Goal: Task Accomplishment & Management: Complete application form

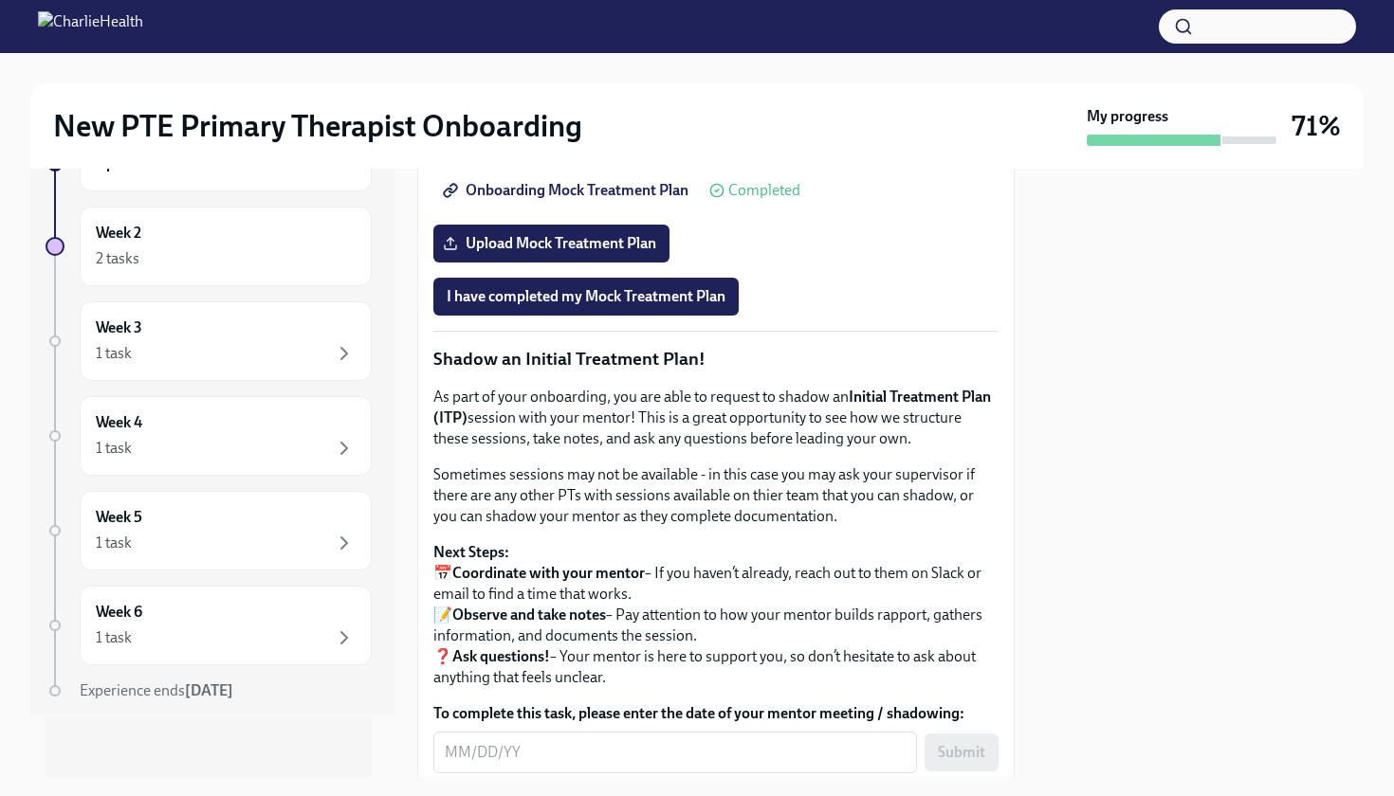
scroll to position [1623, 0]
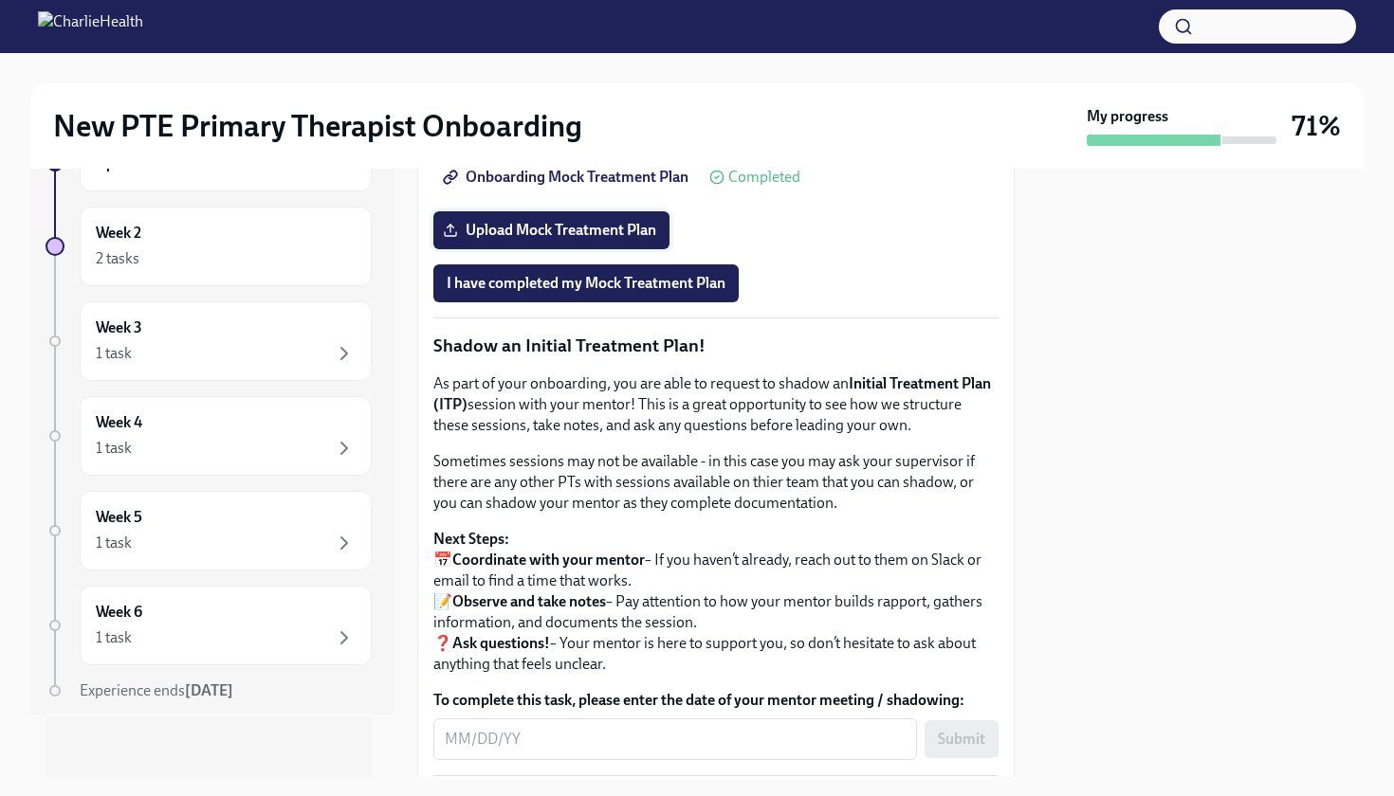
click at [577, 240] on span "Upload Mock Treatment Plan" at bounding box center [551, 230] width 210 height 19
click at [0, 0] on input "Upload Mock Treatment Plan" at bounding box center [0, 0] width 0 height 0
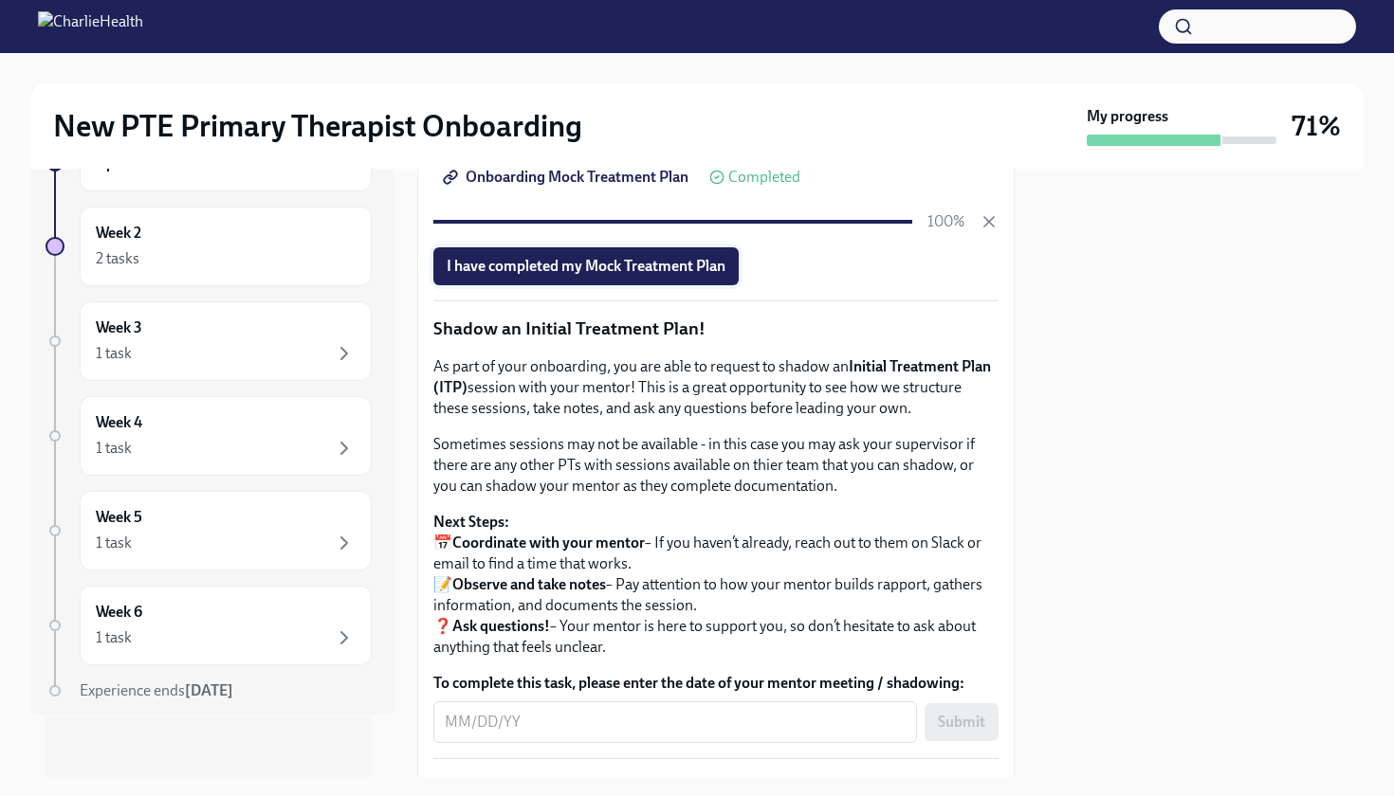
click at [659, 276] on span "I have completed my Mock Treatment Plan" at bounding box center [585, 266] width 279 height 19
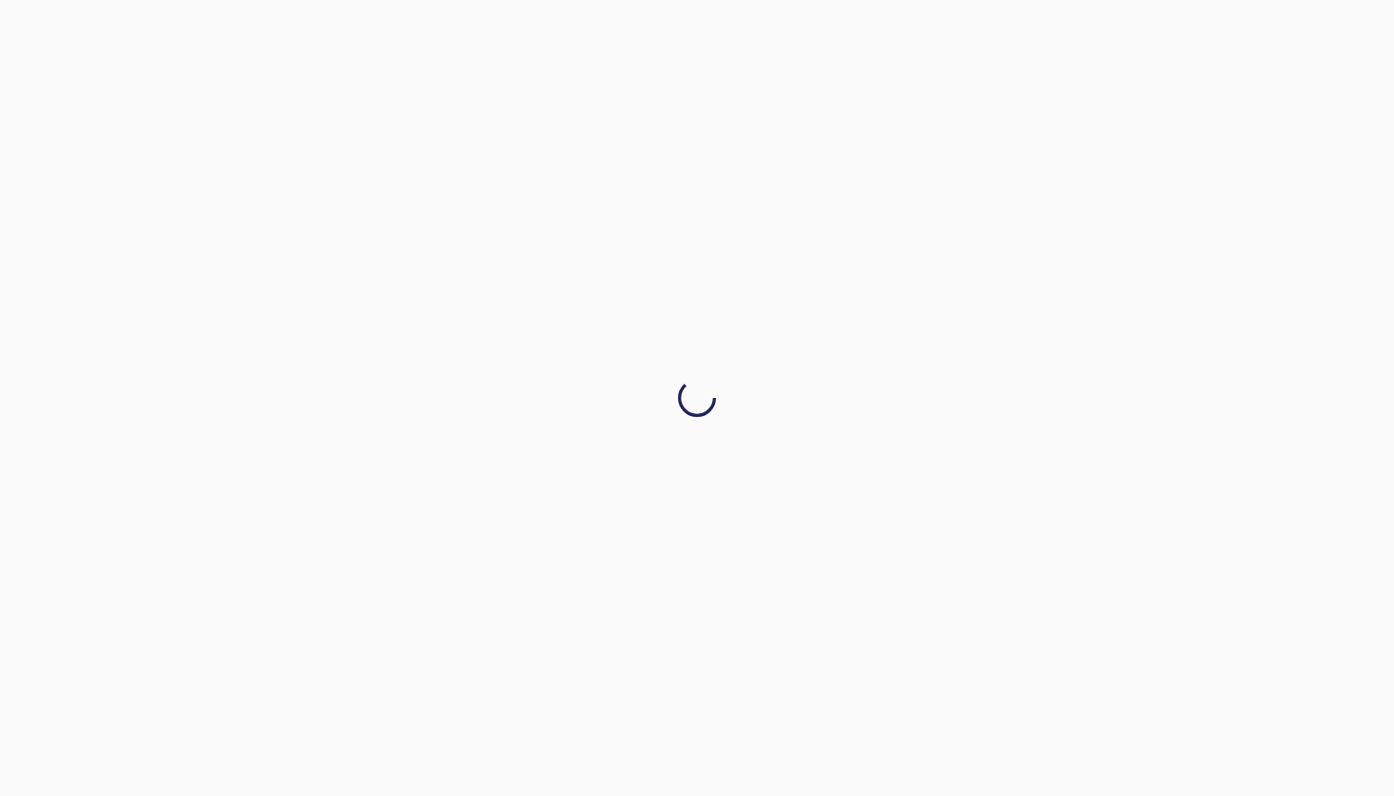
scroll to position [0, 0]
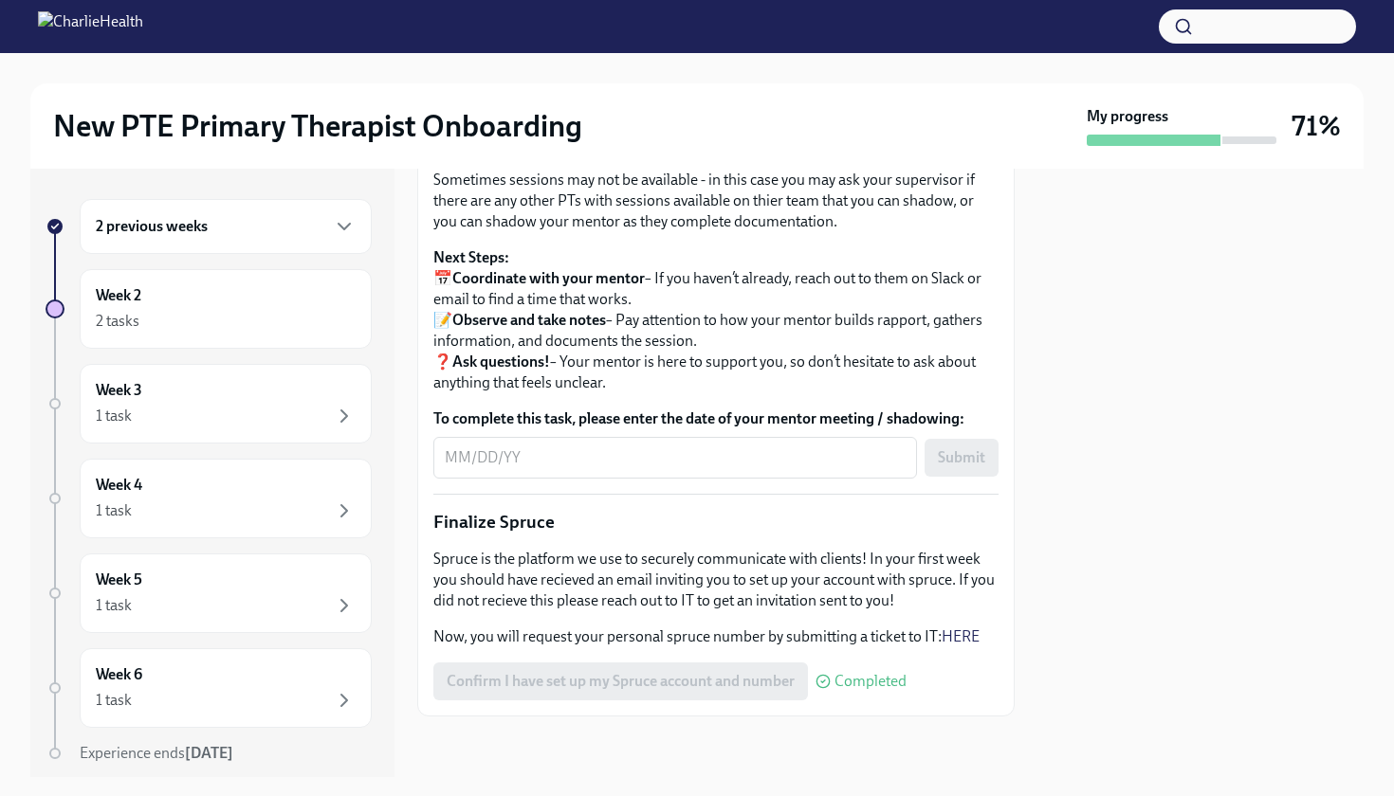
scroll to position [2153, 0]
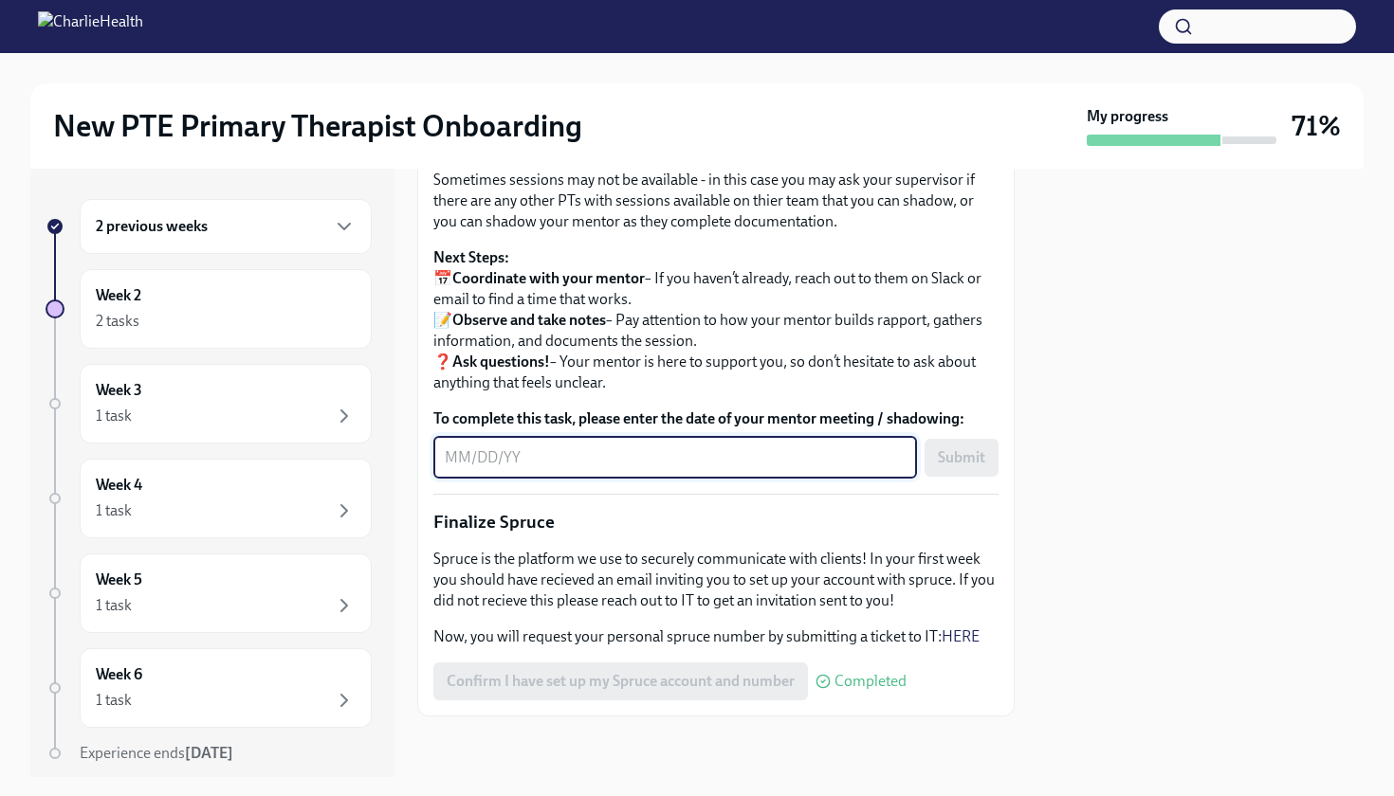
click at [477, 453] on textarea "To complete this task, please enter the date of your mentor meeting / shadowing:" at bounding box center [675, 457] width 461 height 23
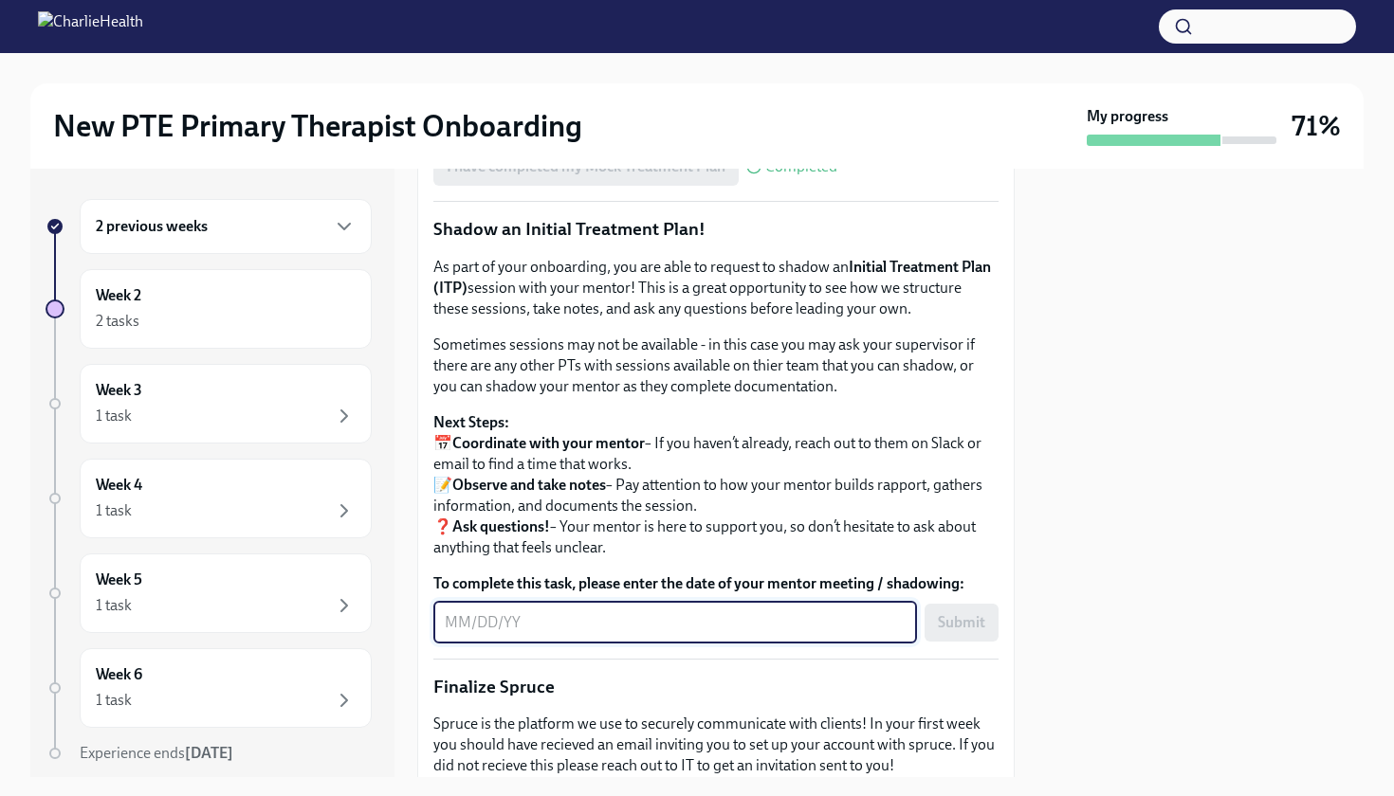
scroll to position [1741, 0]
click at [252, 306] on div "Week 2 2 tasks" at bounding box center [226, 308] width 260 height 47
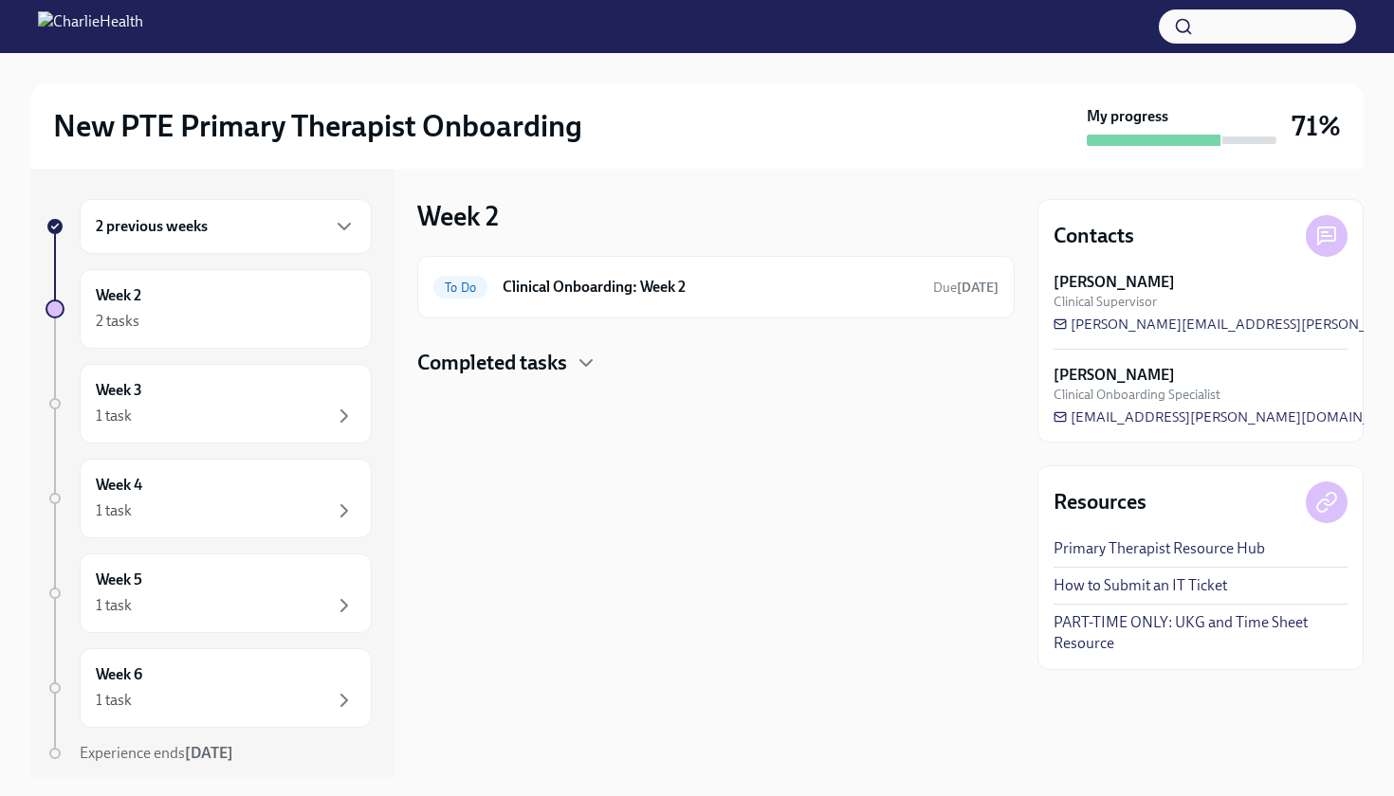
click at [254, 242] on div "2 previous weeks" at bounding box center [226, 226] width 292 height 55
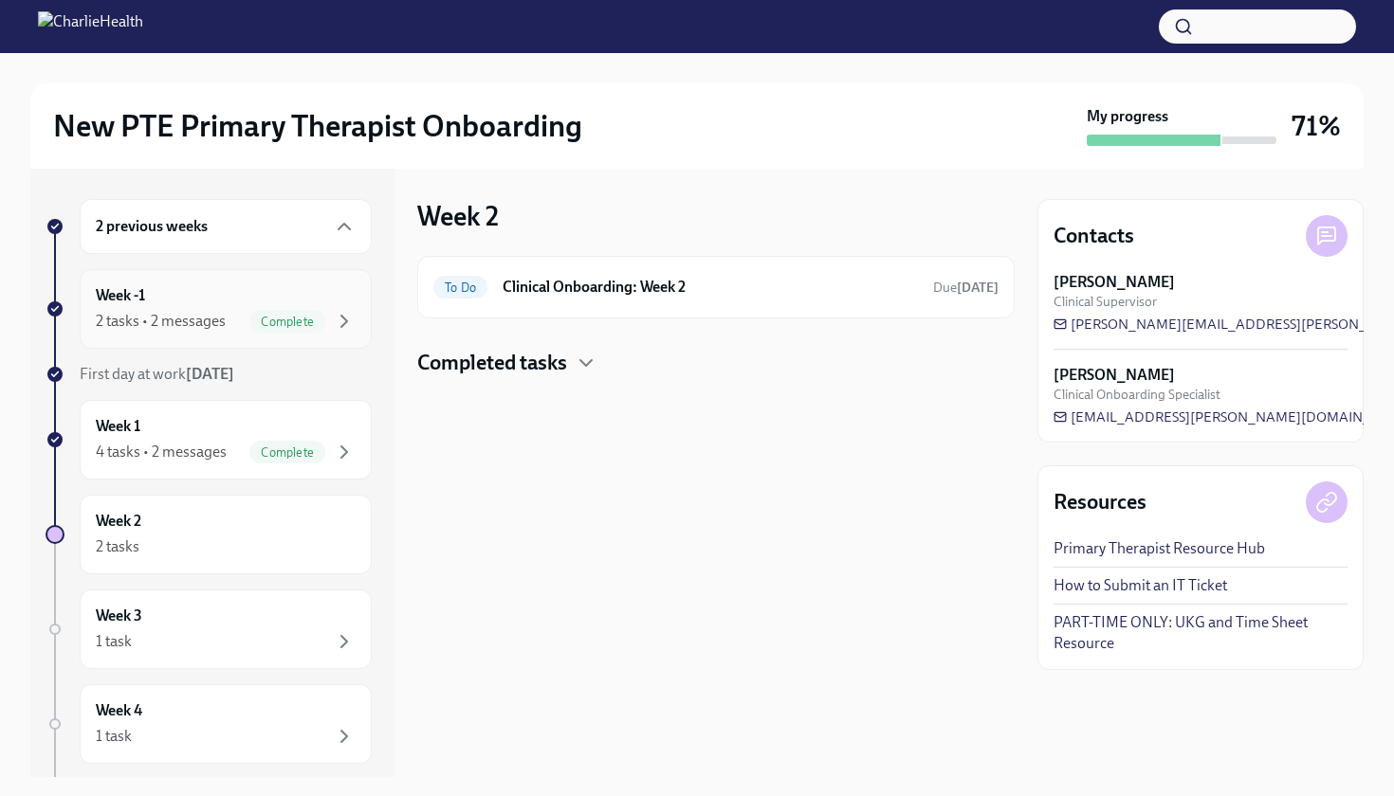
click at [235, 320] on div "2 tasks • 2 messages Complete" at bounding box center [226, 321] width 260 height 23
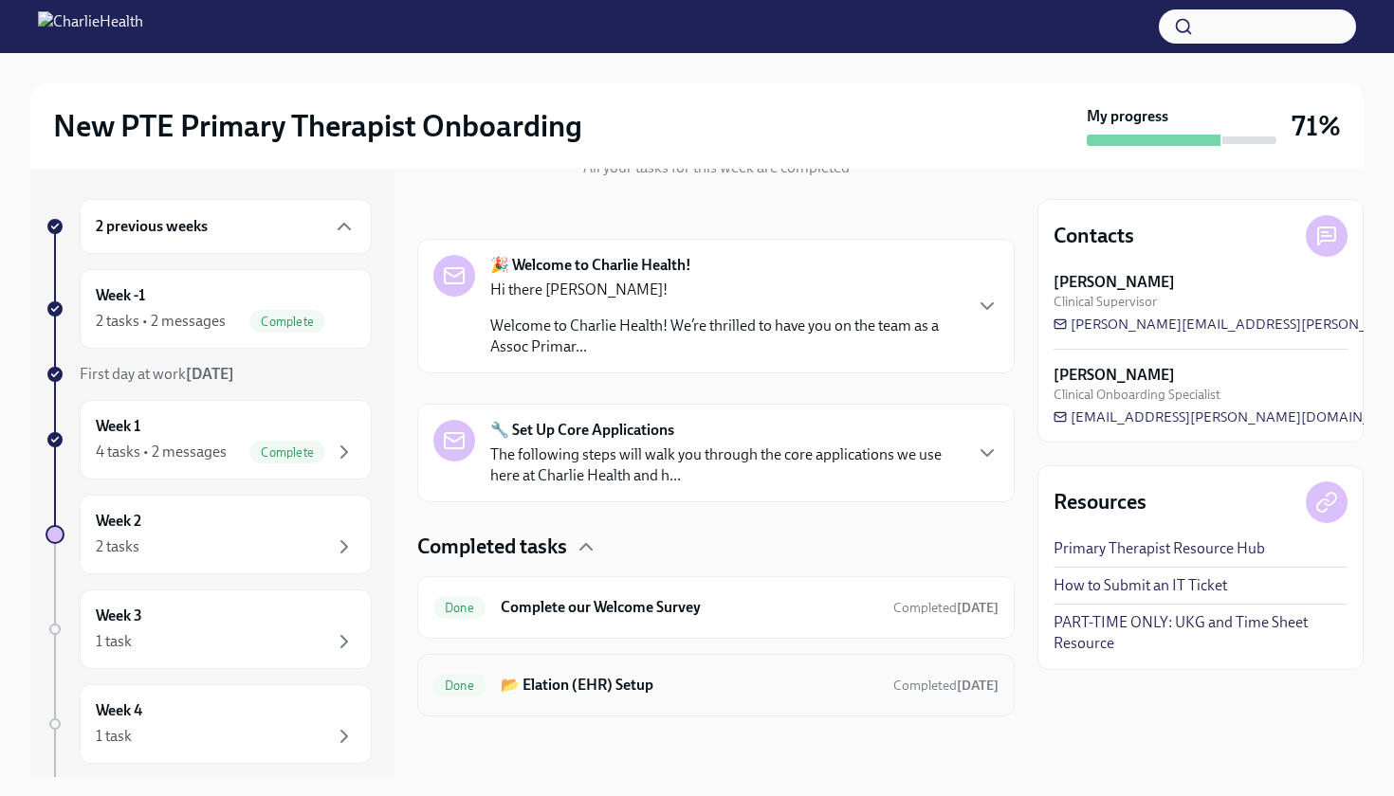
scroll to position [243, 0]
click at [561, 630] on div "Done Complete our Welcome Survey Completed Sep 11th" at bounding box center [715, 607] width 597 height 63
click at [602, 610] on h6 "Complete our Welcome Survey" at bounding box center [689, 607] width 377 height 21
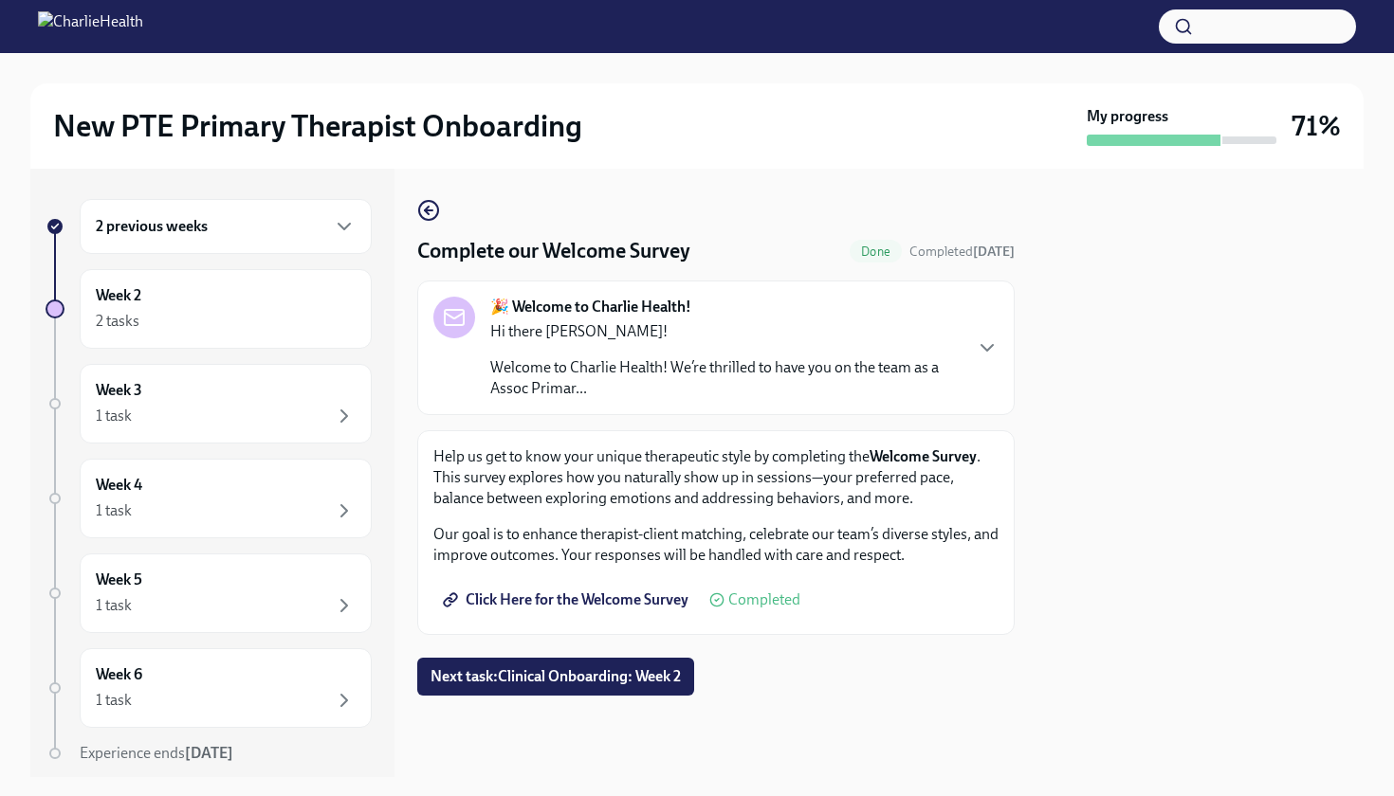
click at [650, 357] on p "Welcome to Charlie Health! We’re thrilled to have you on the team as a Assoc Pr…" at bounding box center [725, 378] width 470 height 42
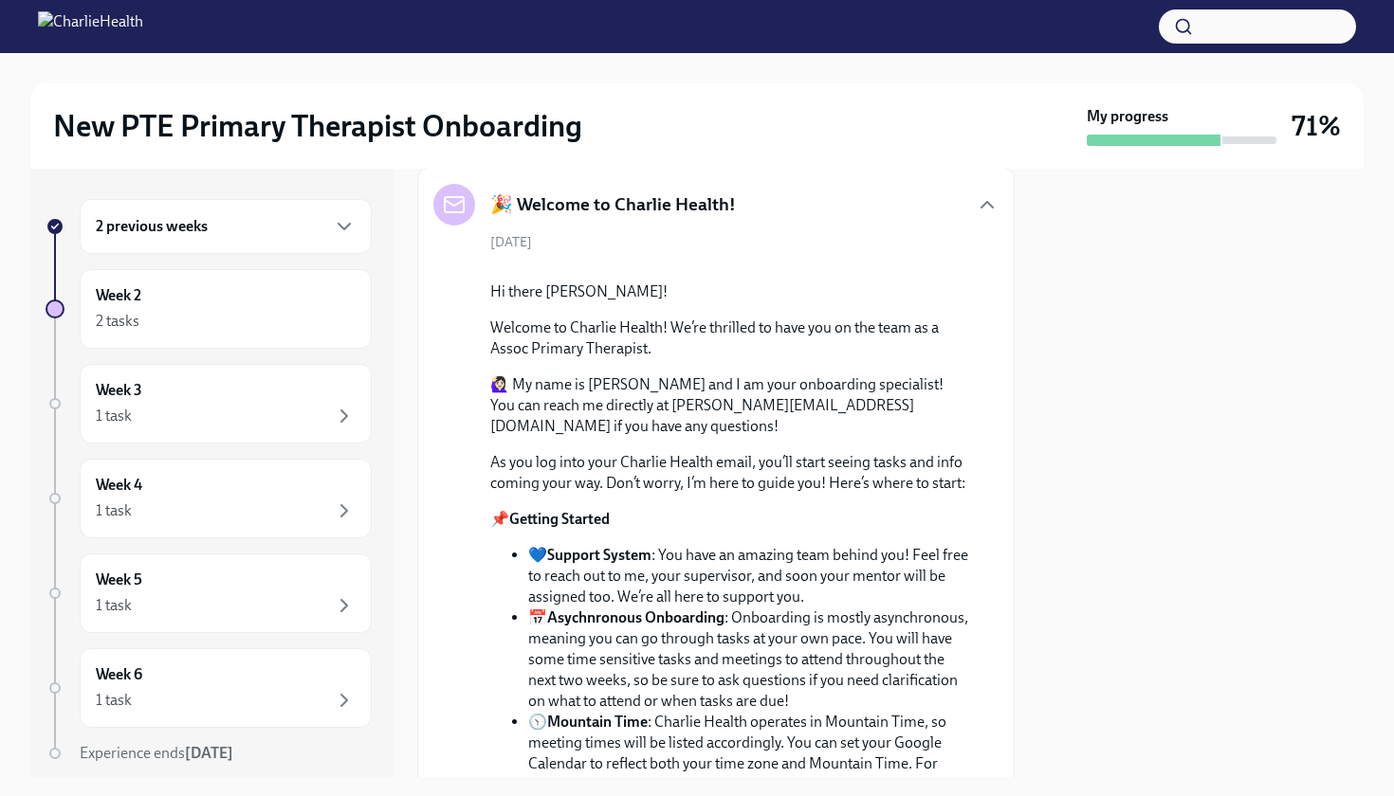
scroll to position [101, 0]
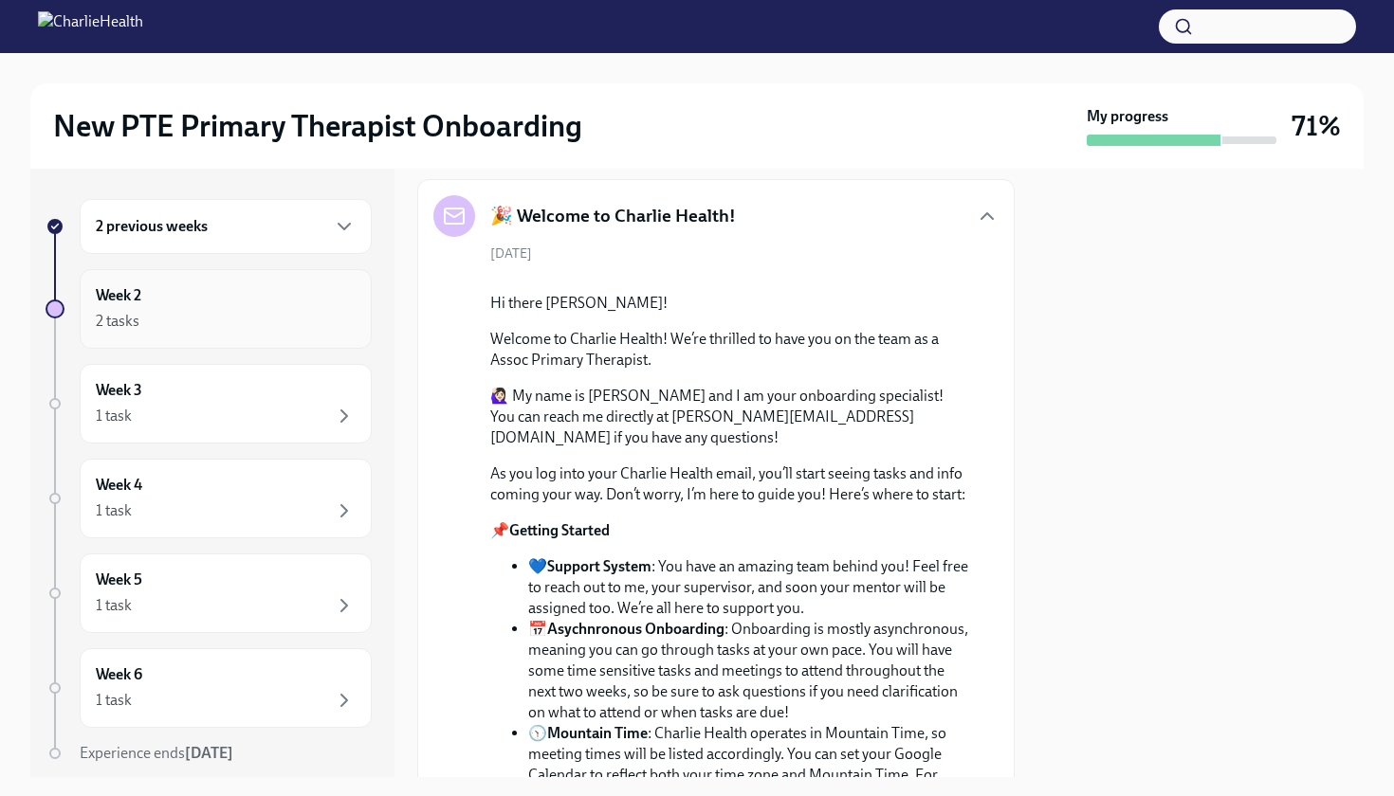
click at [275, 310] on div "2 tasks" at bounding box center [226, 321] width 260 height 23
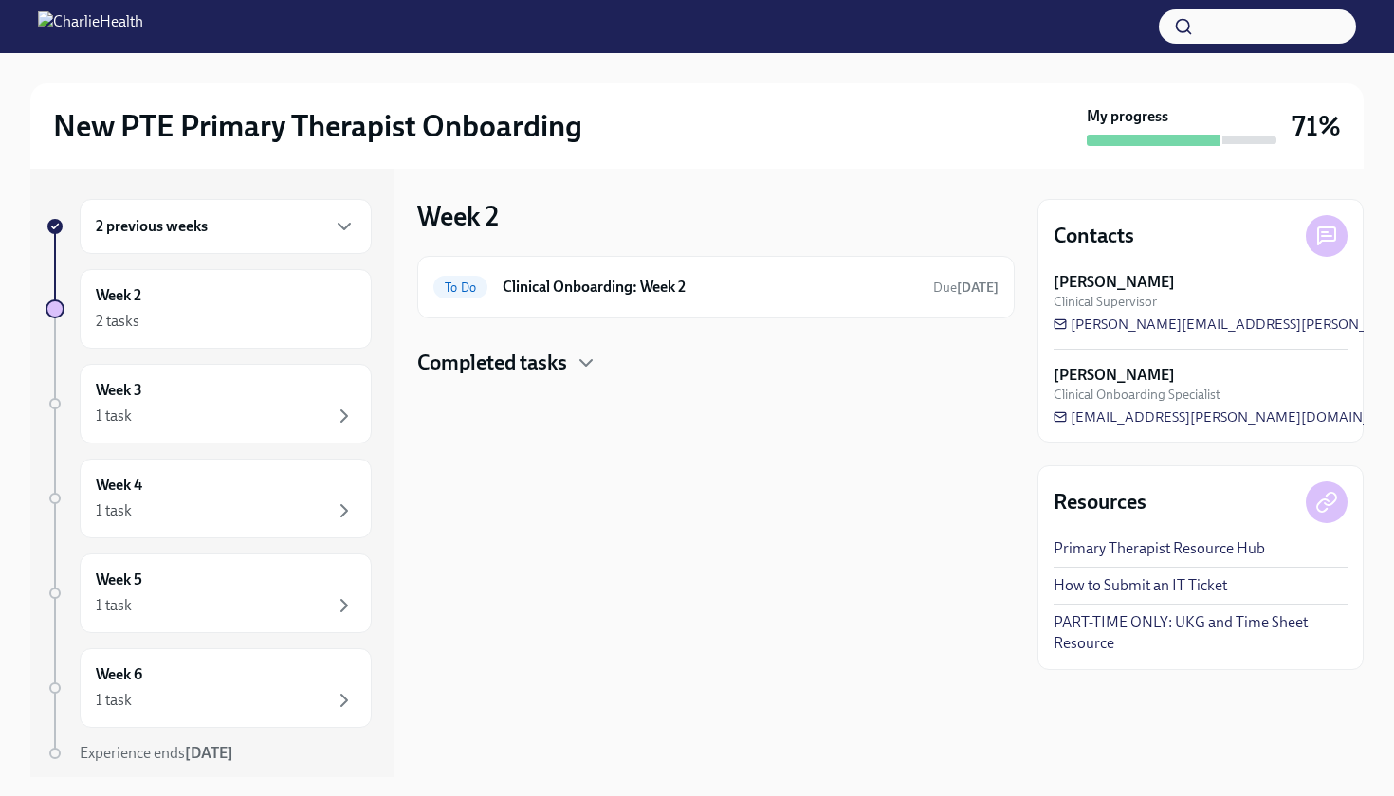
click at [199, 242] on div "2 previous weeks" at bounding box center [226, 226] width 292 height 55
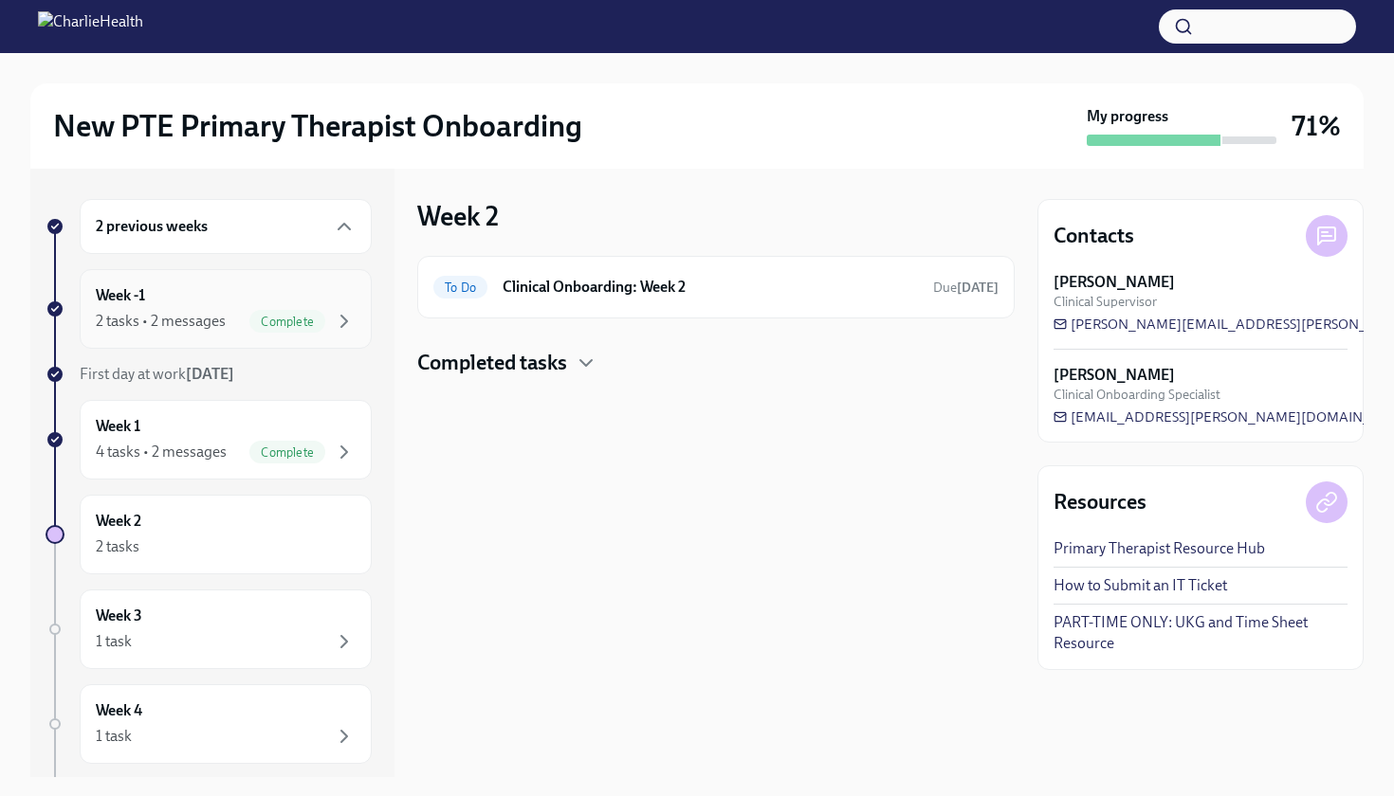
click at [162, 294] on div "Week -1 2 tasks • 2 messages Complete" at bounding box center [226, 308] width 260 height 47
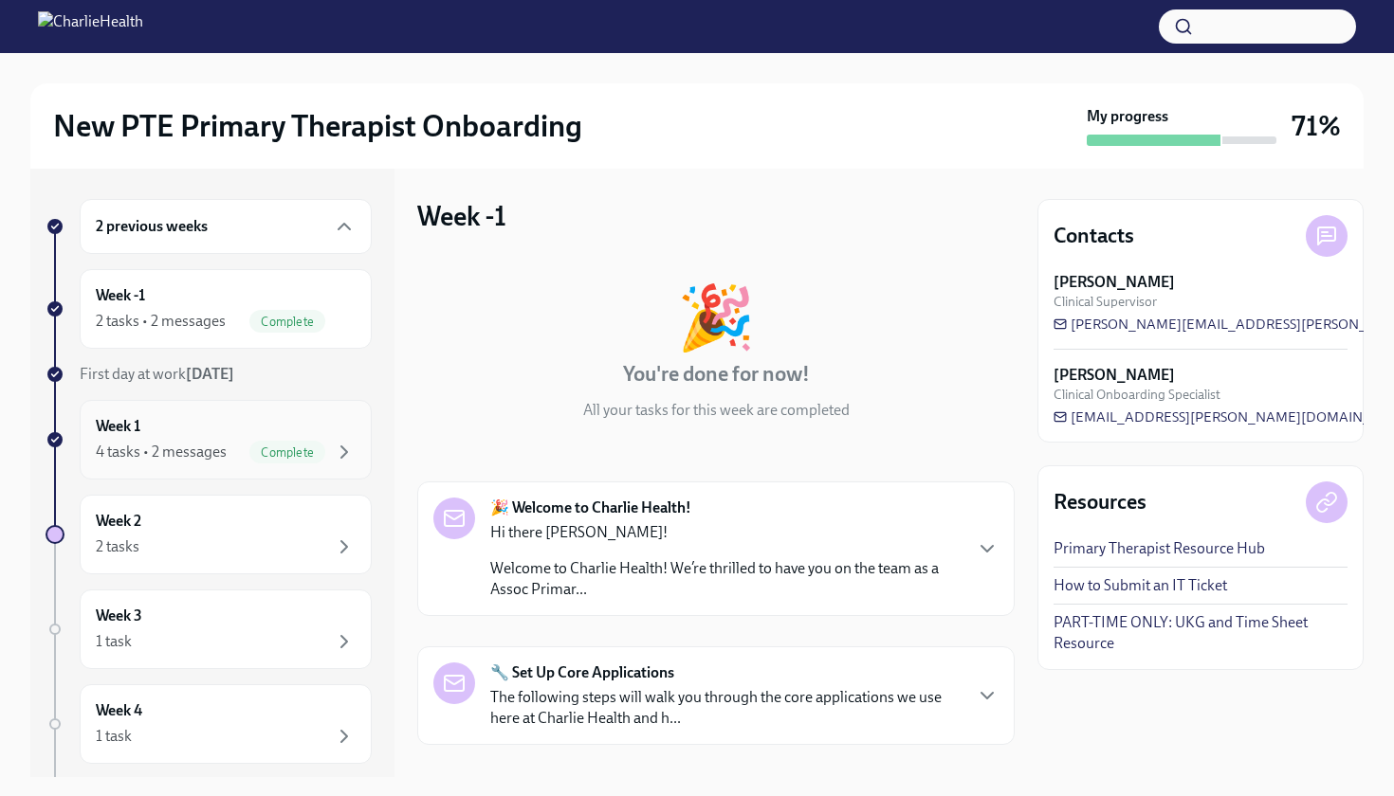
click at [151, 438] on div "Week 1 4 tasks • 2 messages Complete" at bounding box center [226, 439] width 260 height 47
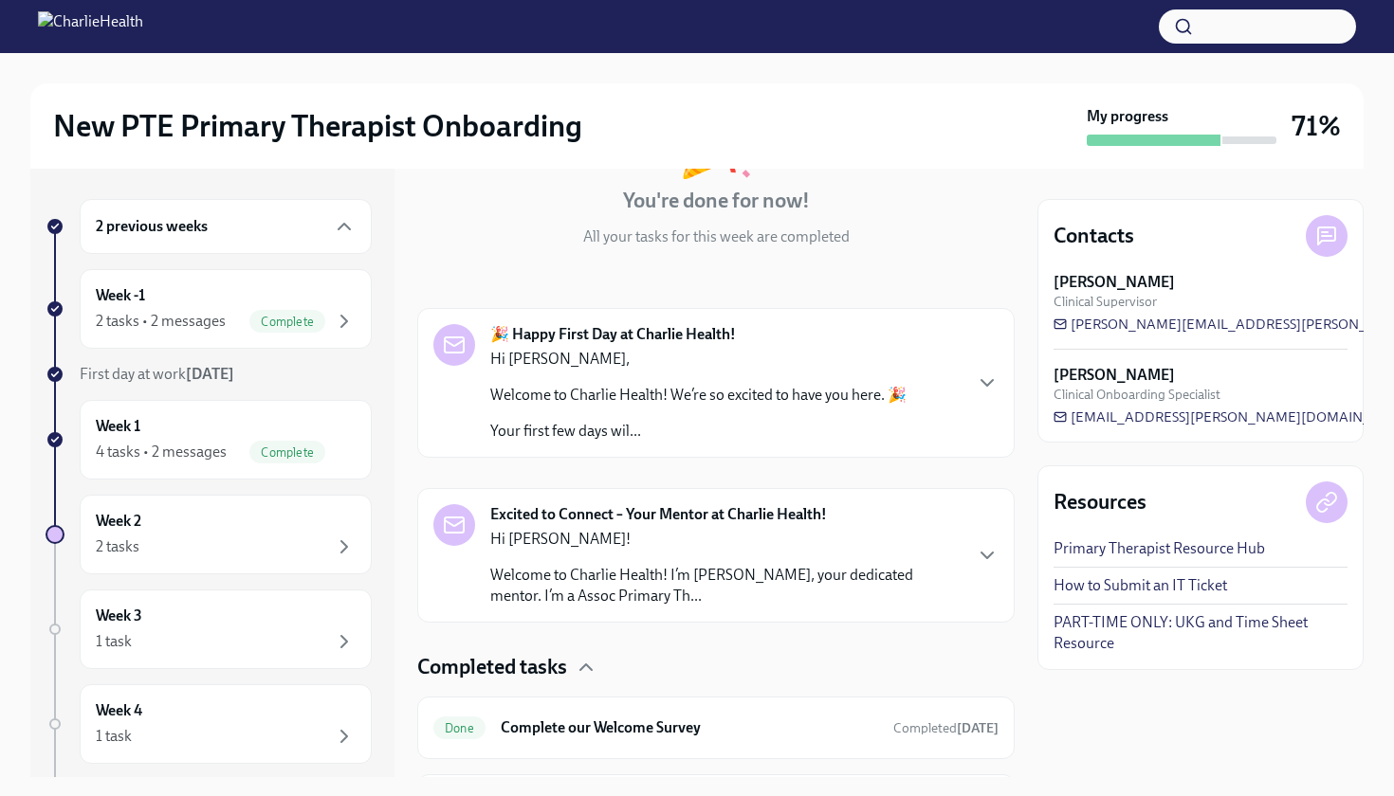
scroll to position [205, 0]
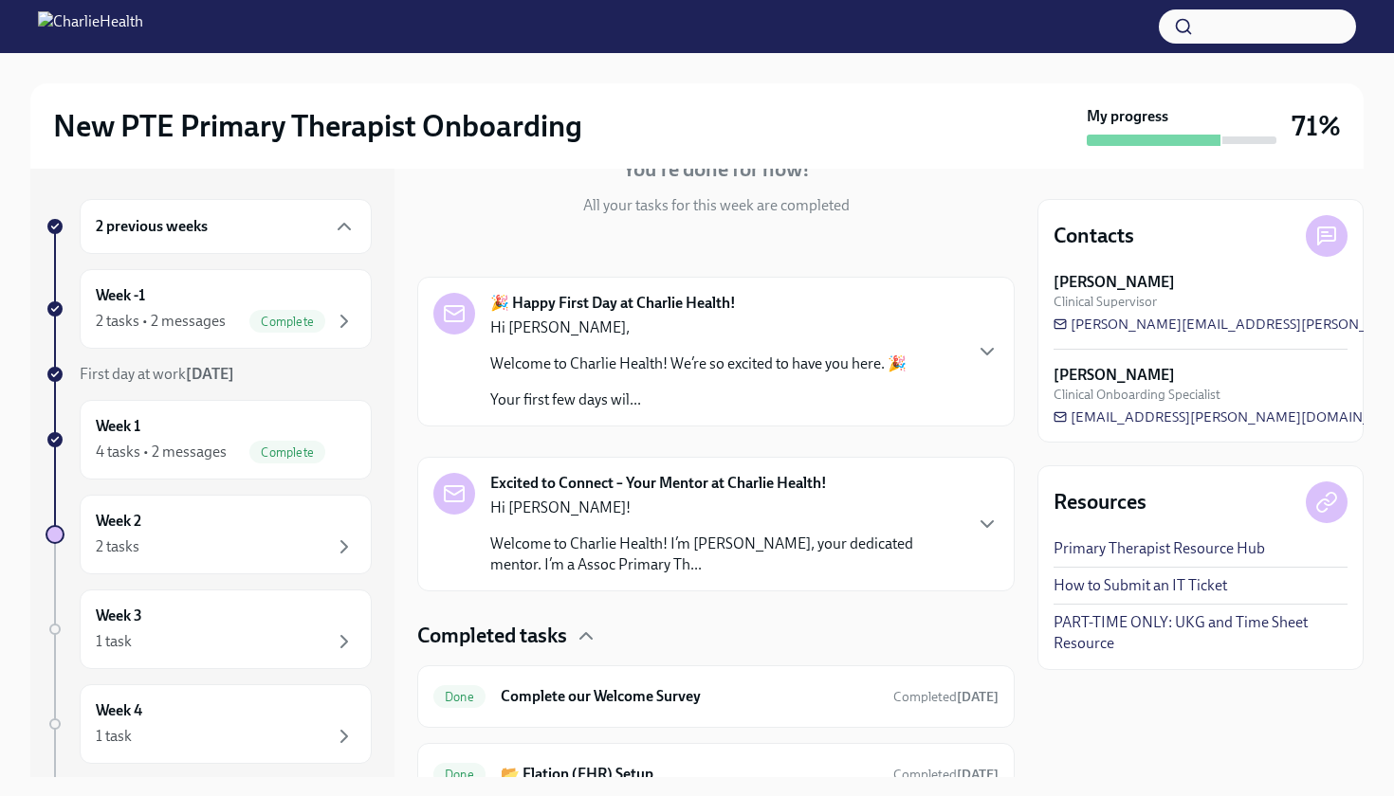
click at [665, 335] on p "Hi Celia," at bounding box center [698, 328] width 416 height 21
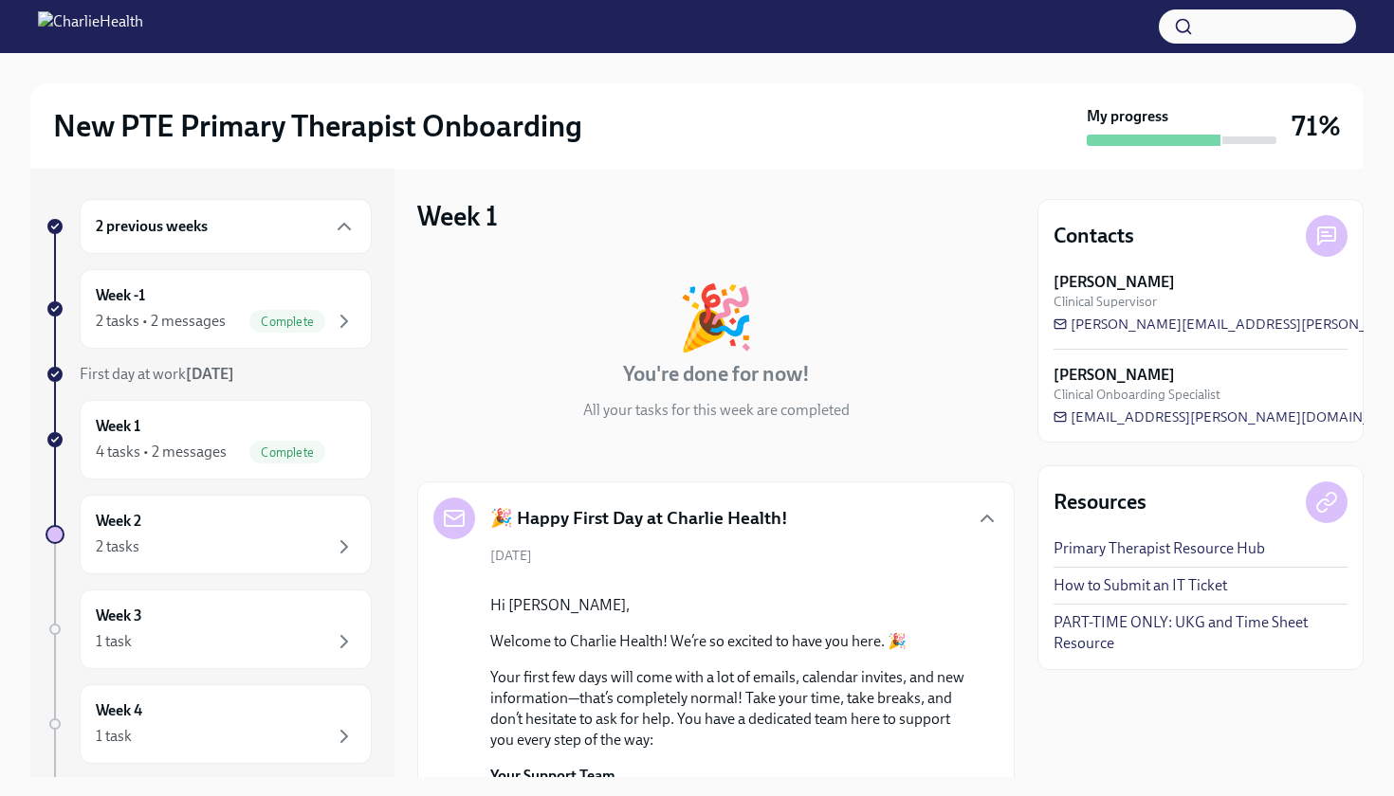
scroll to position [0, 0]
click at [626, 502] on div "🎉 Happy First Day at Charlie Health!" at bounding box center [610, 519] width 355 height 42
click at [984, 518] on icon "button" at bounding box center [986, 519] width 11 height 6
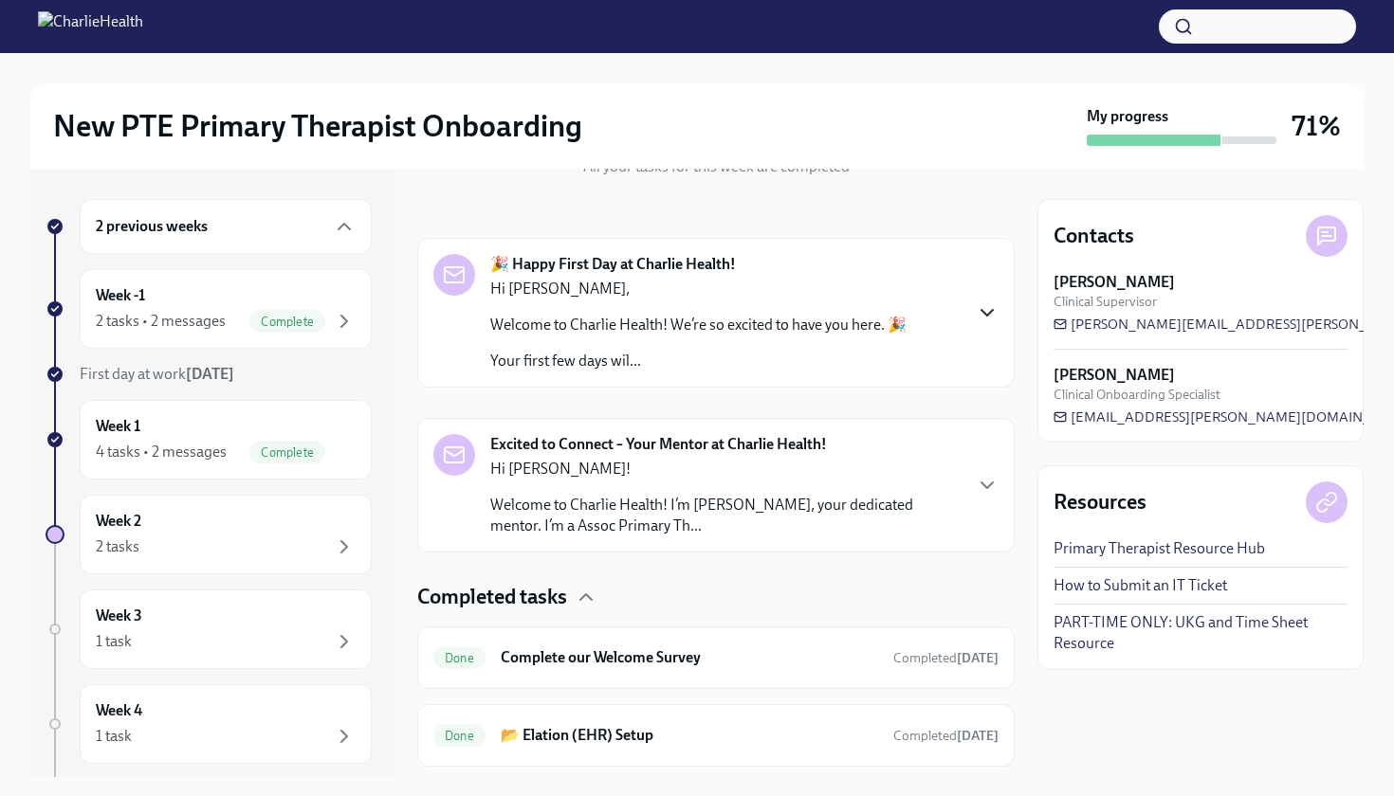
scroll to position [264, 0]
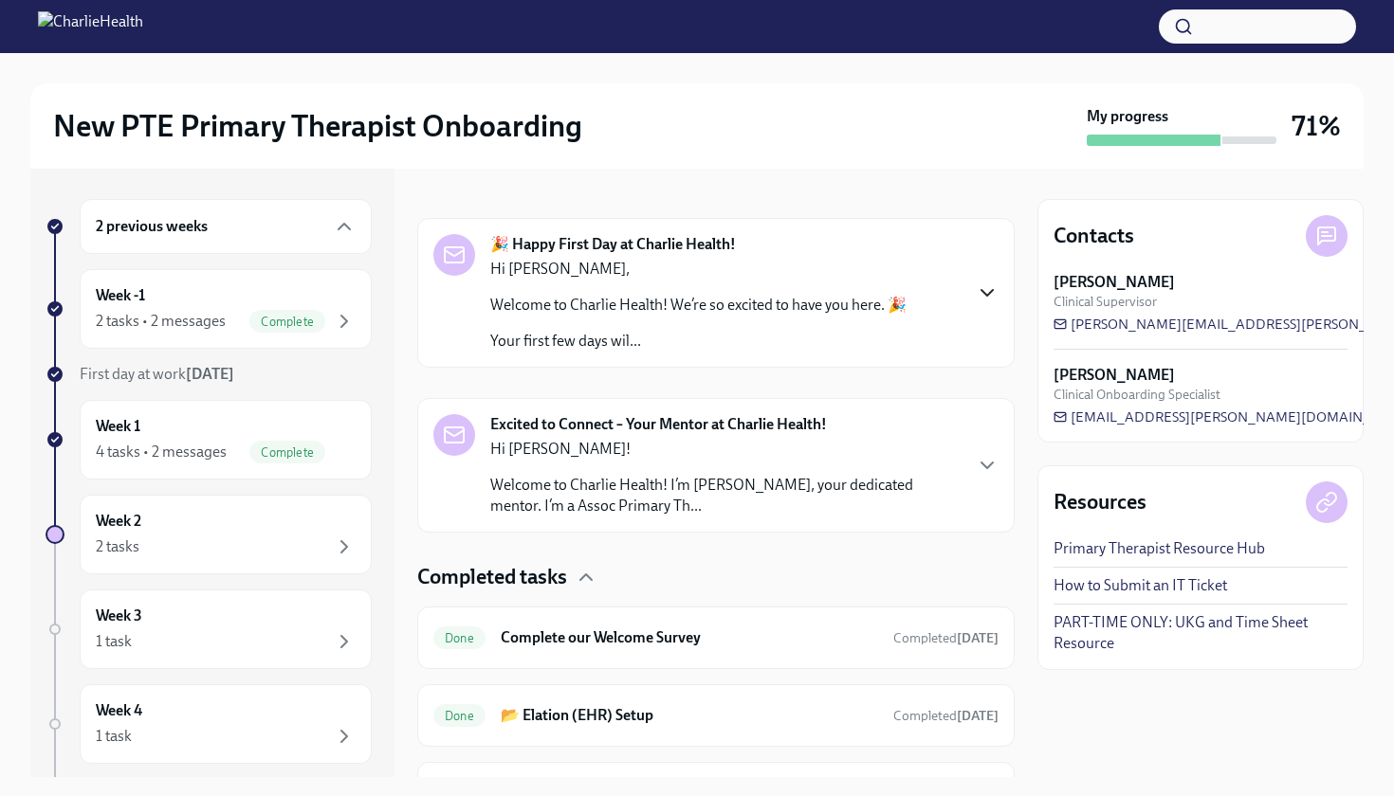
click at [971, 470] on div "Excited to Connect – Your Mentor at Charlie Health! Hi Celia! Welcome to Charli…" at bounding box center [715, 465] width 565 height 102
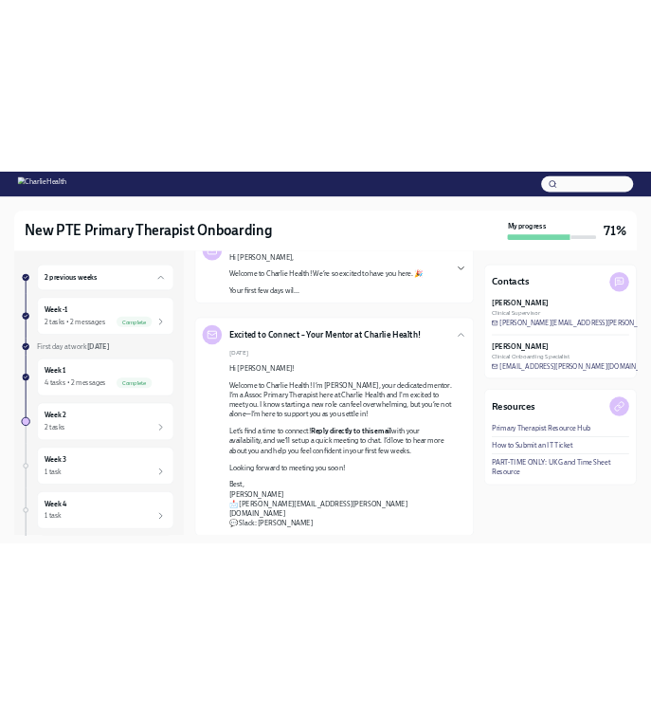
scroll to position [407, 0]
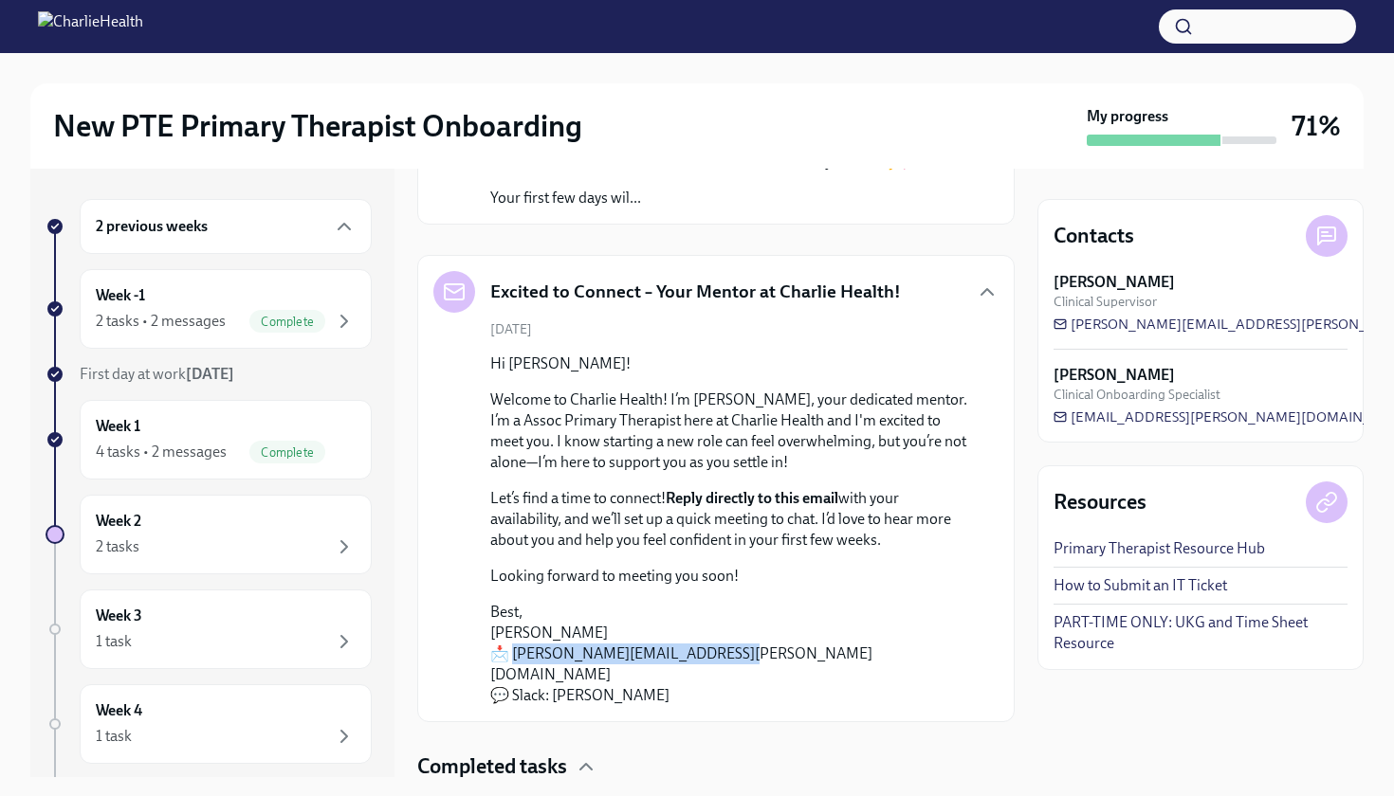
drag, startPoint x: 513, startPoint y: 655, endPoint x: 714, endPoint y: 653, distance: 201.0
click at [714, 653] on p "Best, Diana Tracy 📩 diana.tracy@charliehealth.com 💬 Slack: Diana Tracy" at bounding box center [729, 654] width 478 height 104
copy p "iana.tracy@charliehealth.com"
